Goal: Find specific page/section: Find specific page/section

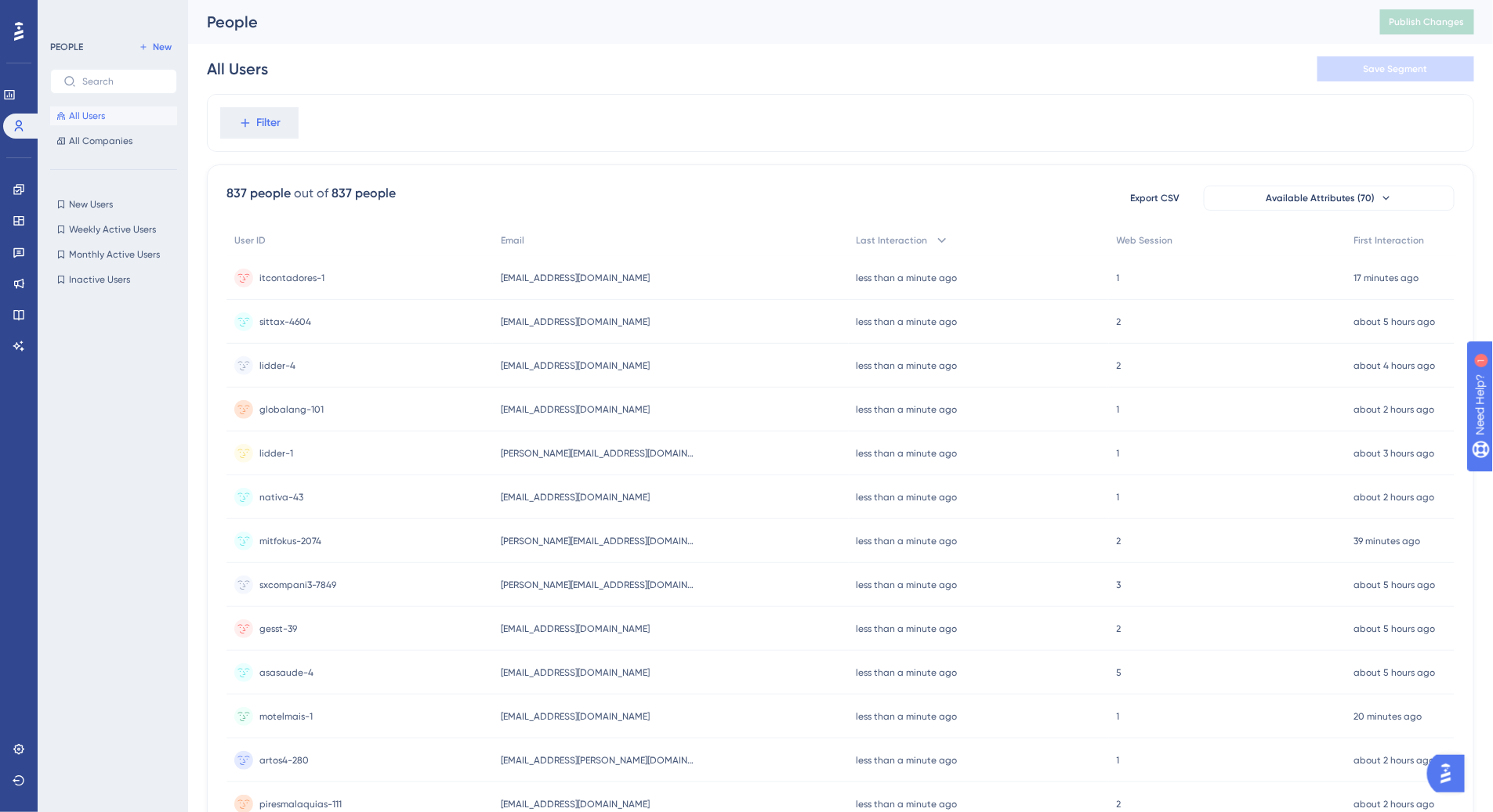
scroll to position [0, 3]
click at [98, 149] on div "PEOPLE New All Users All Companies New Users New Users Weekly Active Users Week…" at bounding box center [114, 397] width 127 height 720
click at [127, 143] on span "All Companies" at bounding box center [100, 141] width 64 height 13
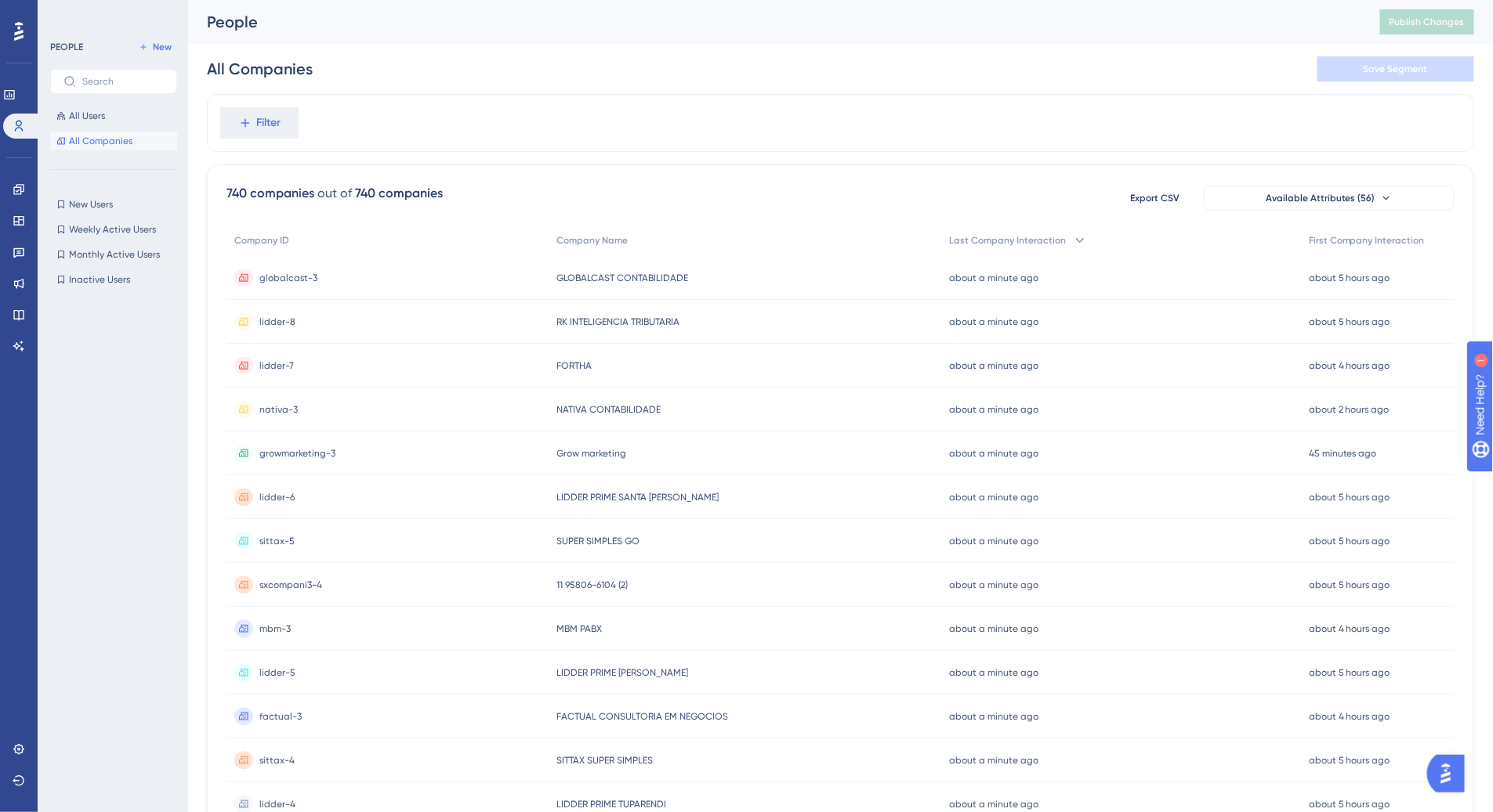
click at [410, 286] on div "globalcast-3 globalcast-3" at bounding box center [387, 278] width 322 height 44
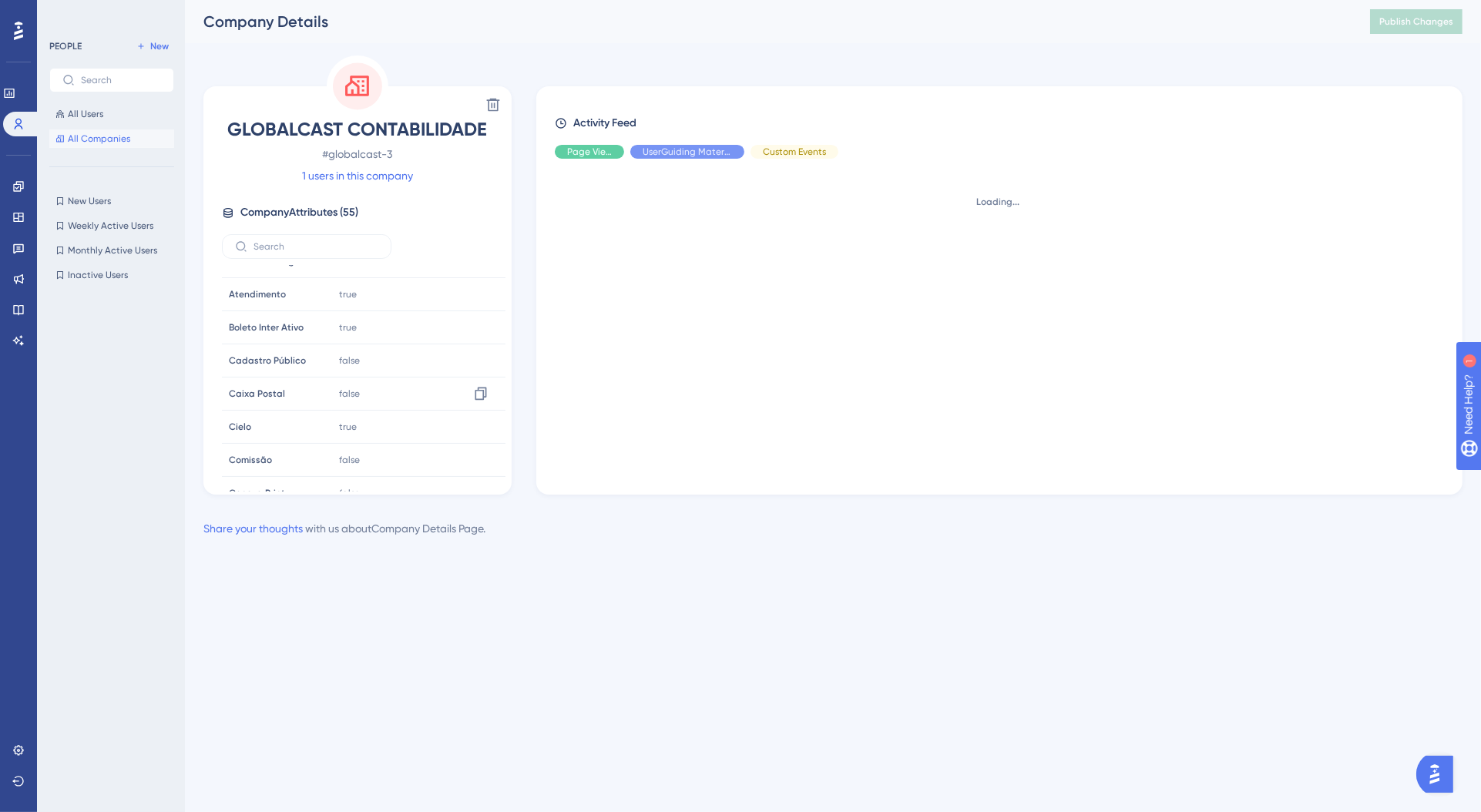
scroll to position [293, 0]
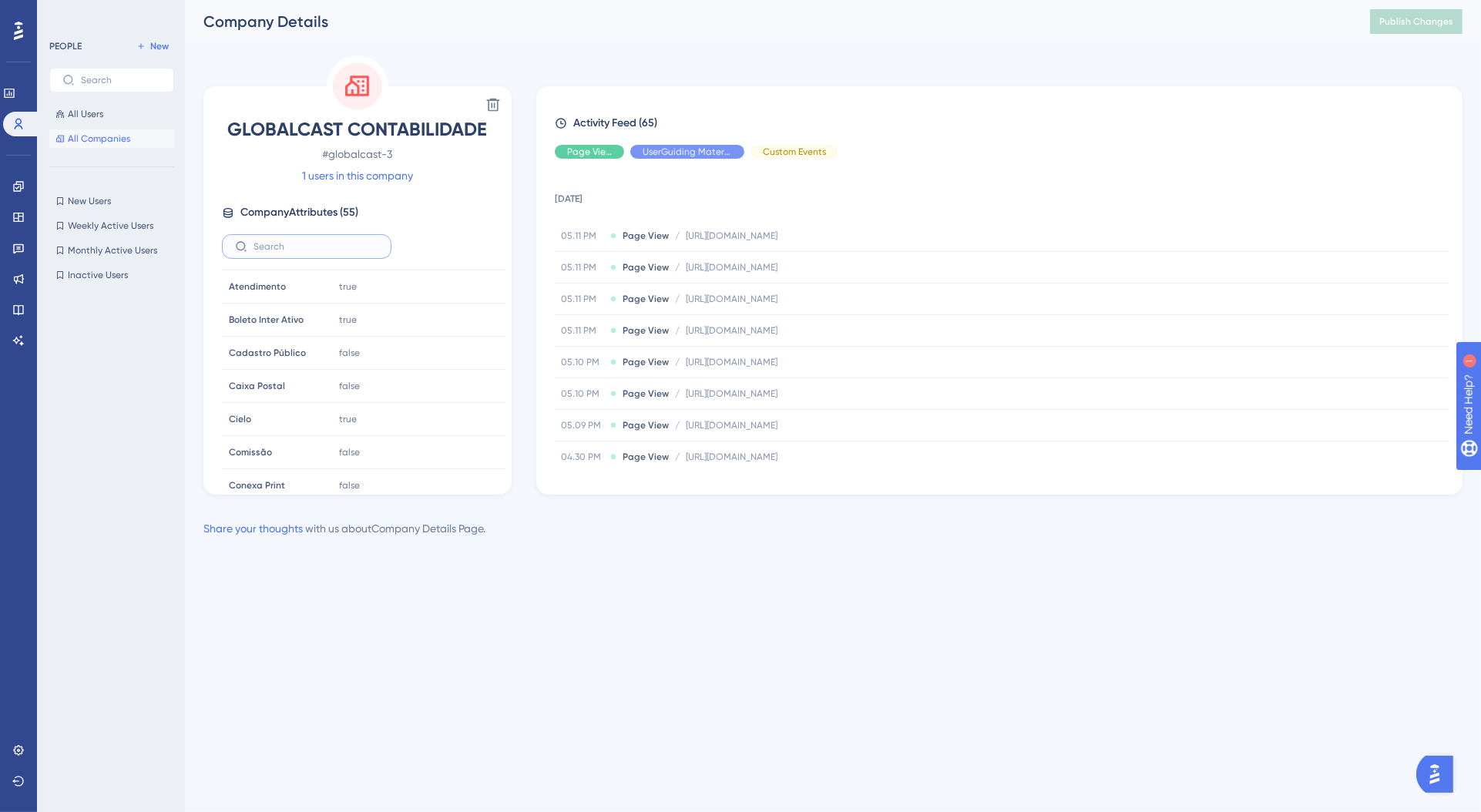
click at [305, 243] on input "text" at bounding box center [316, 246] width 125 height 11
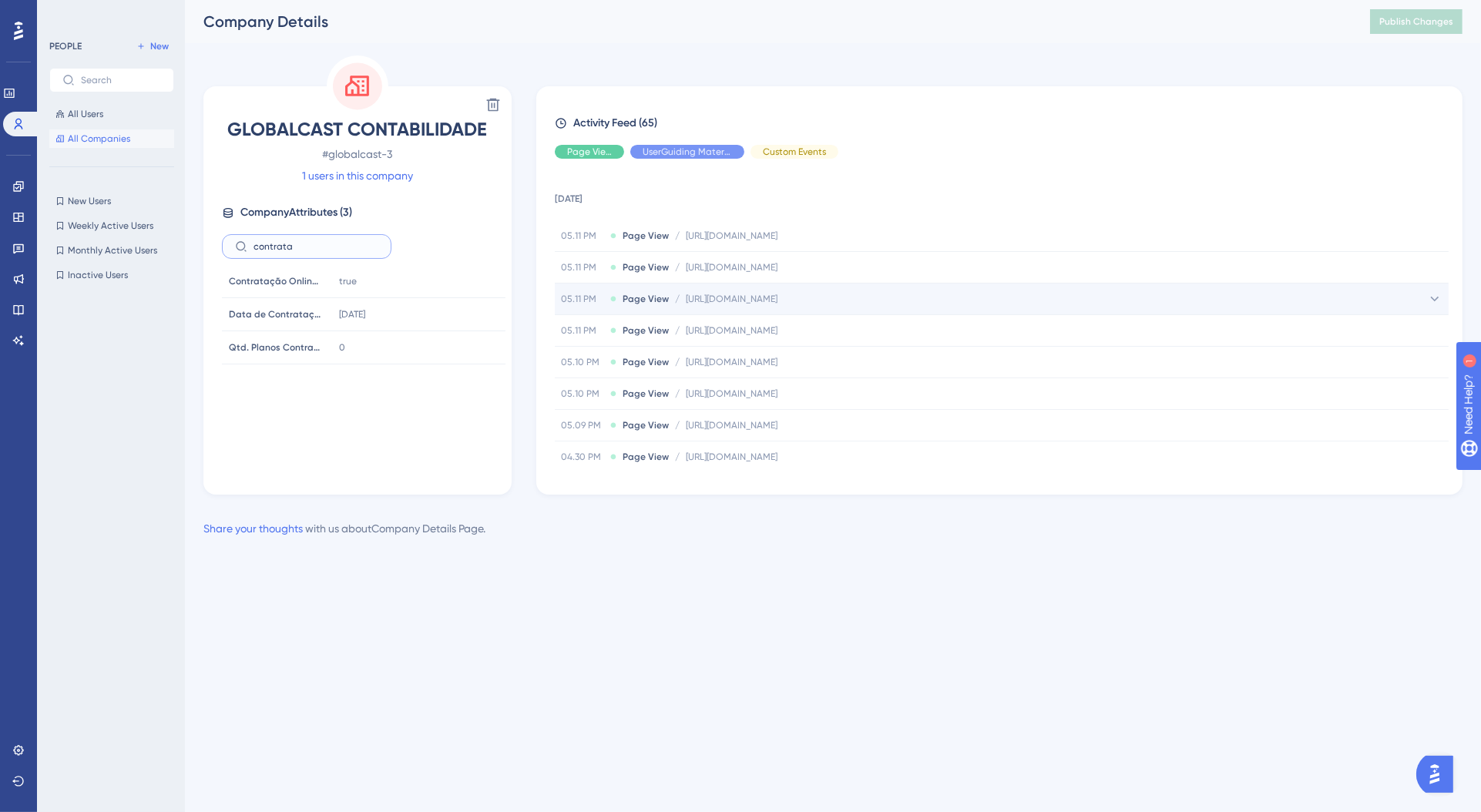
type input "contrata"
